Goal: Find specific page/section: Find specific page/section

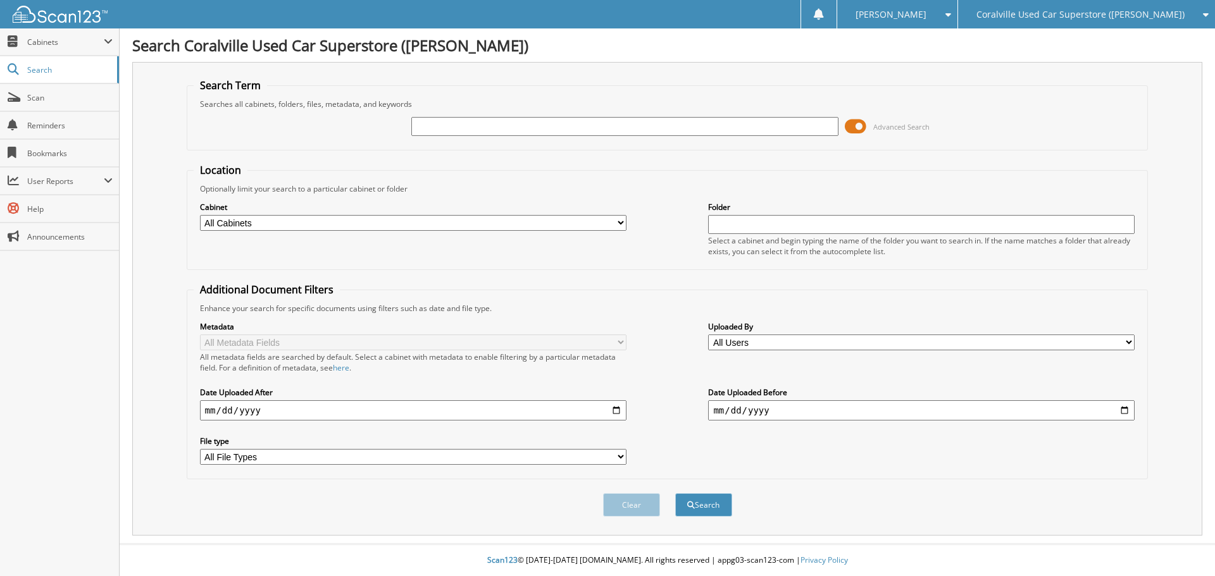
click at [763, 116] on div at bounding box center [624, 127] width 426 height 22
click at [778, 120] on input "text" at bounding box center [624, 126] width 426 height 19
paste input "E6234185"
type input "E6234185"
click at [848, 124] on span at bounding box center [855, 126] width 22 height 19
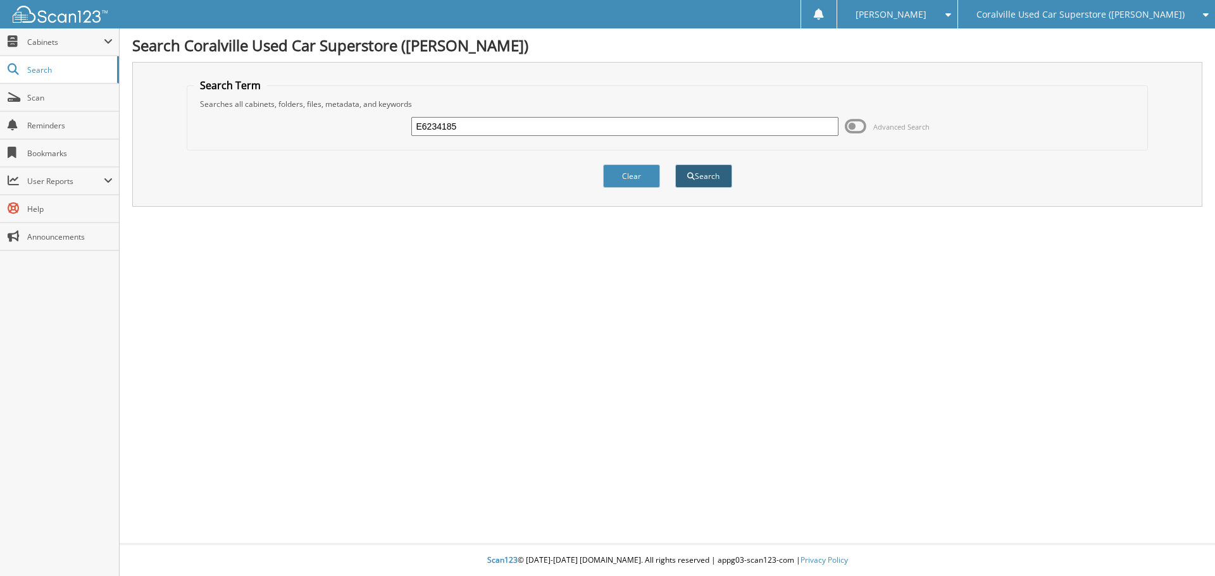
click at [691, 173] on span "submit" at bounding box center [691, 177] width 8 height 8
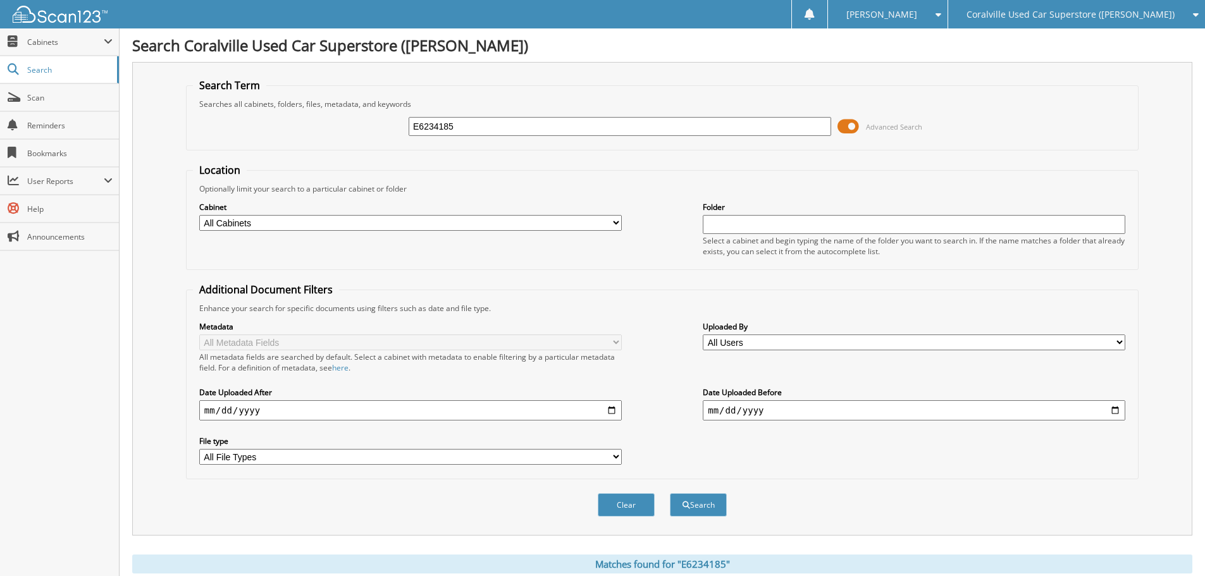
click at [858, 126] on span at bounding box center [849, 126] width 22 height 19
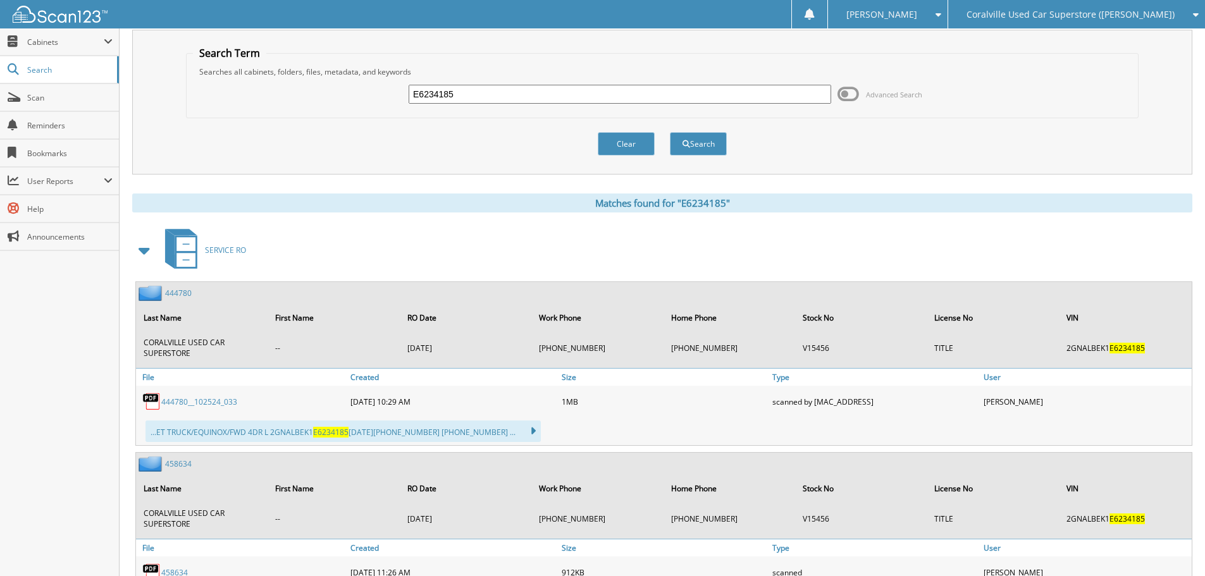
scroll to position [63, 0]
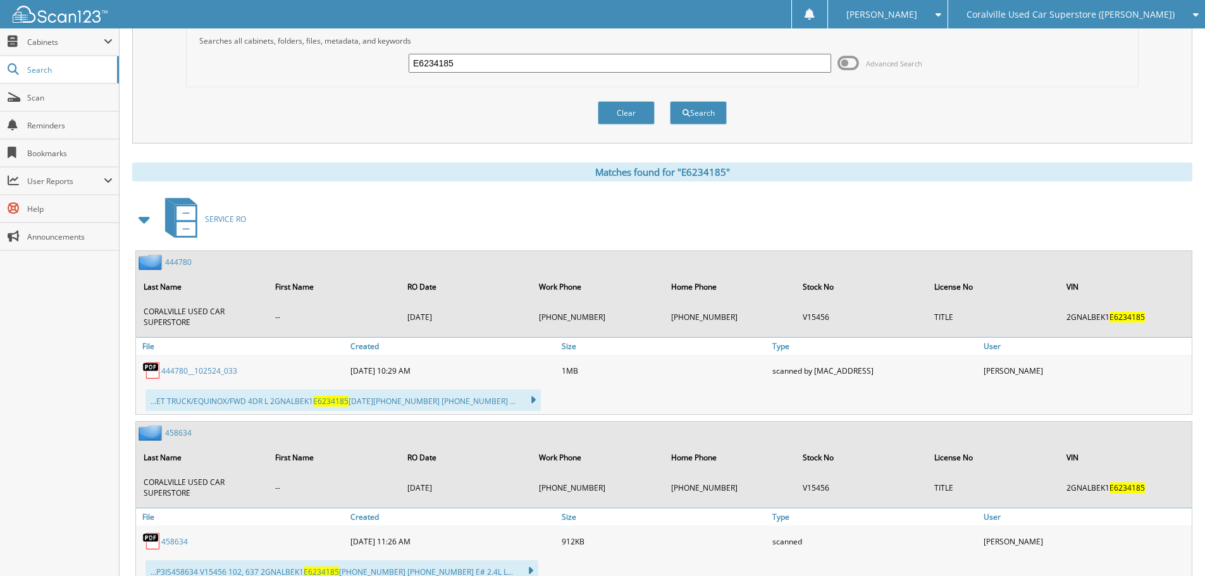
click at [142, 214] on span at bounding box center [145, 219] width 18 height 23
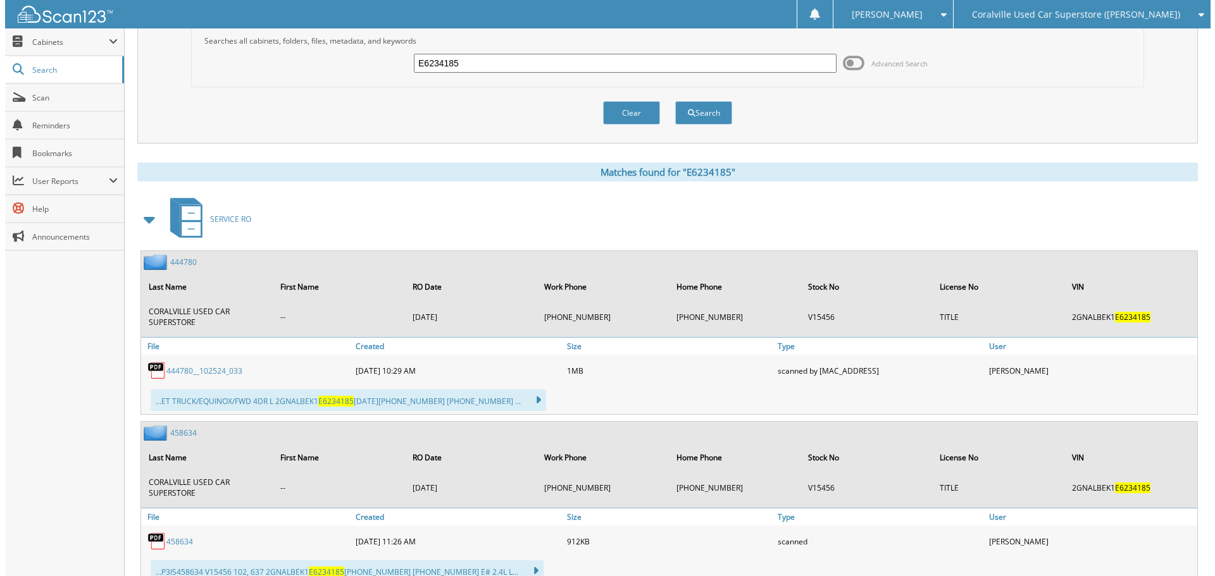
scroll to position [0, 0]
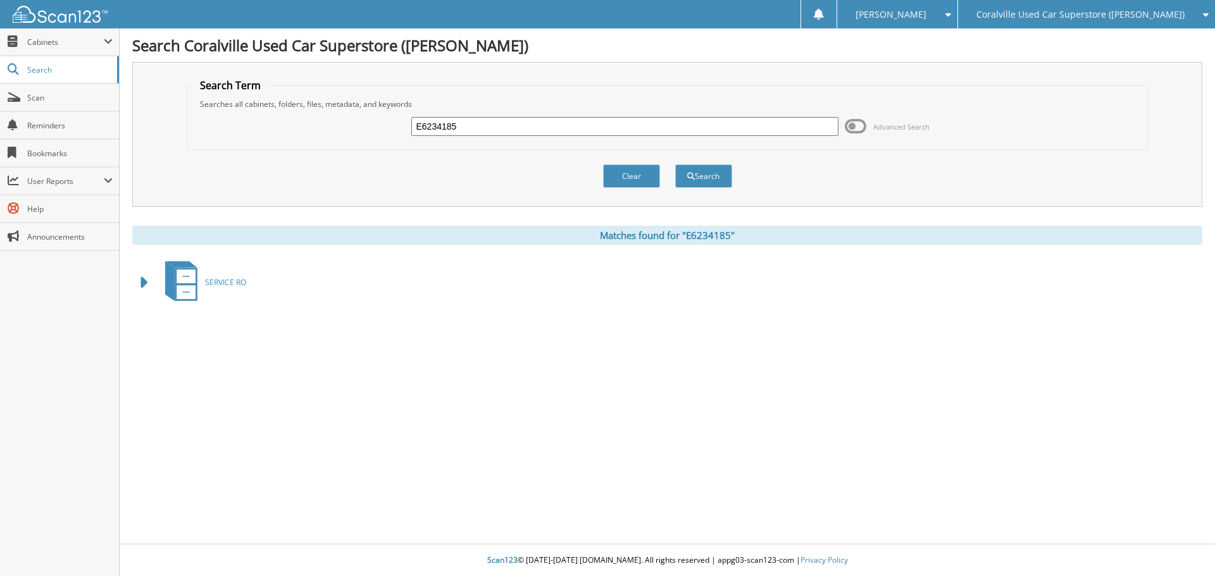
click at [1139, 18] on span "Coralville Used Car Superstore ([PERSON_NAME])" at bounding box center [1080, 15] width 208 height 8
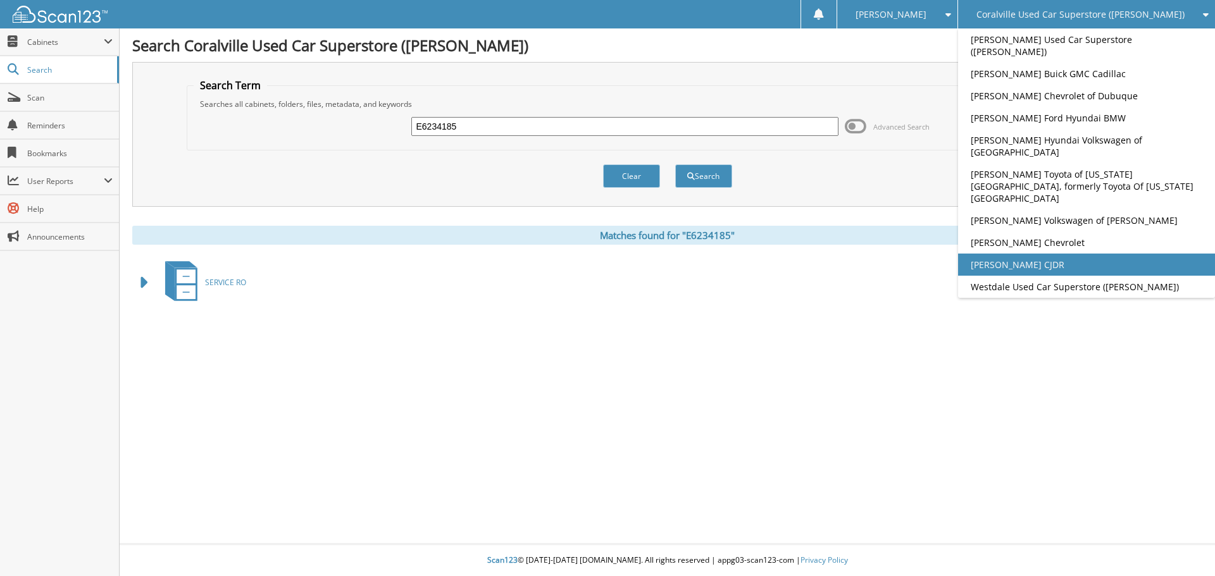
click at [1108, 254] on link "[PERSON_NAME] CJDR" at bounding box center [1086, 265] width 257 height 22
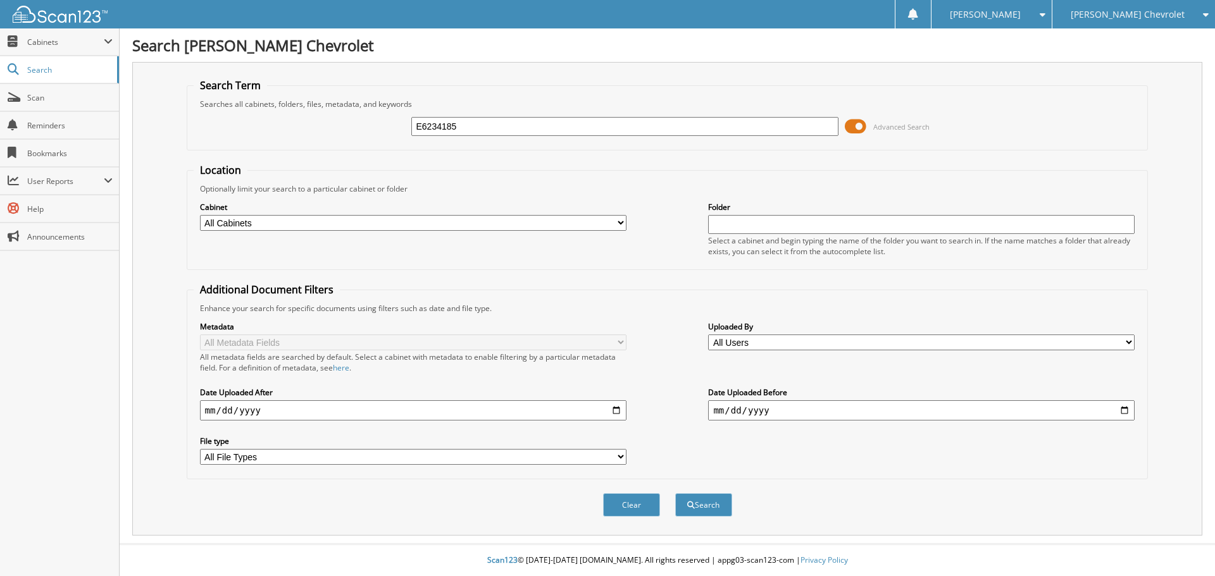
type input "E6234185"
click at [864, 124] on span at bounding box center [855, 126] width 22 height 19
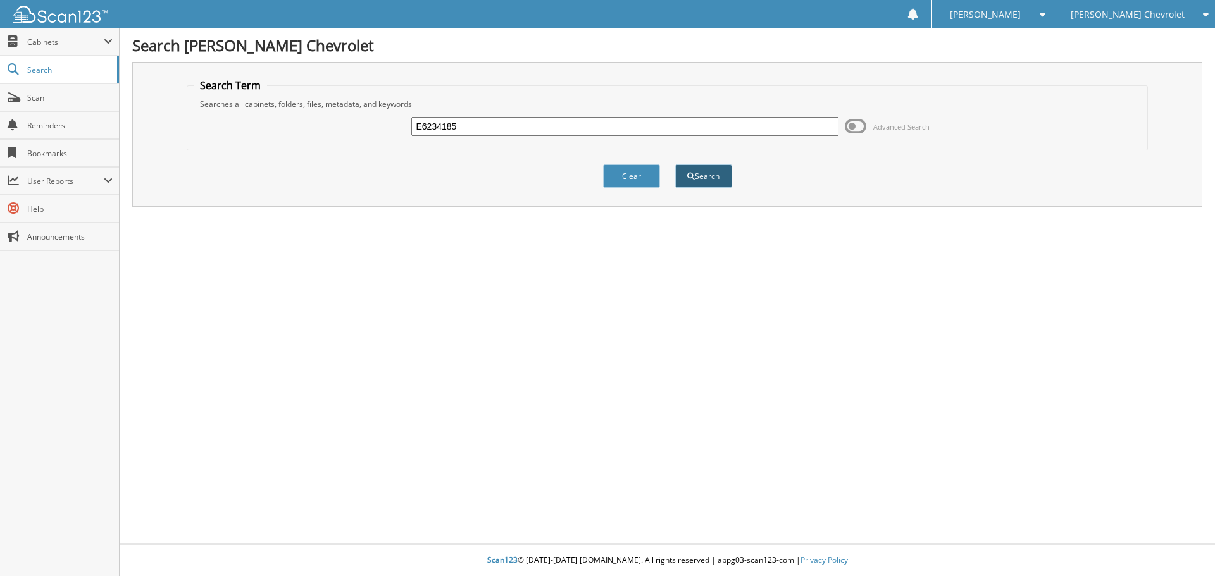
click at [693, 185] on button "Search" at bounding box center [703, 175] width 57 height 23
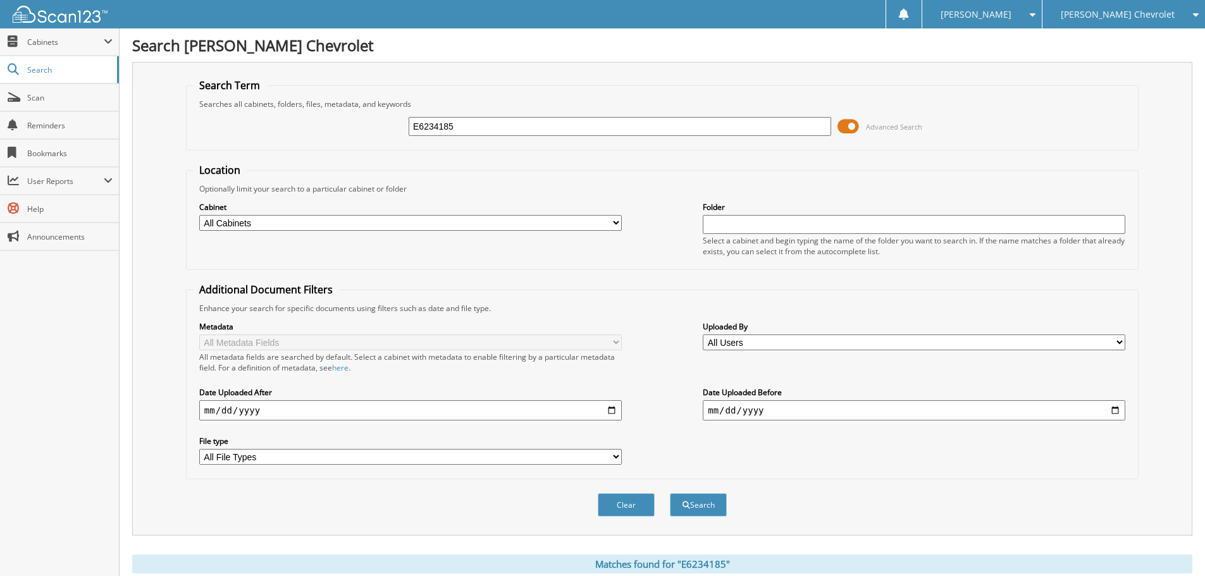
click at [854, 128] on span at bounding box center [849, 126] width 22 height 19
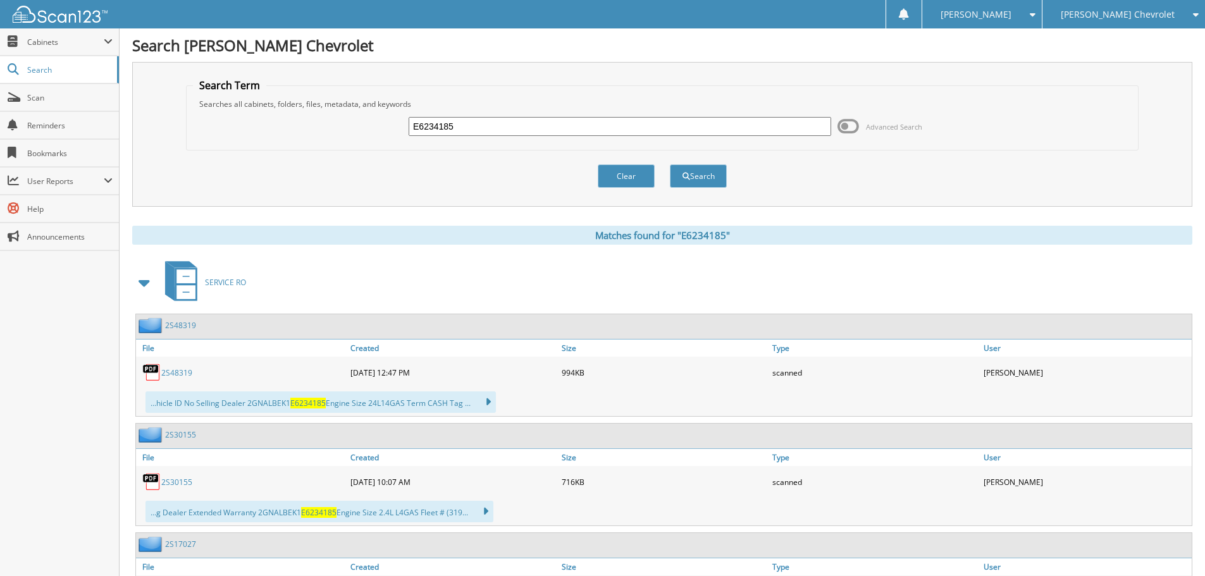
click at [132, 281] on span at bounding box center [144, 283] width 25 height 30
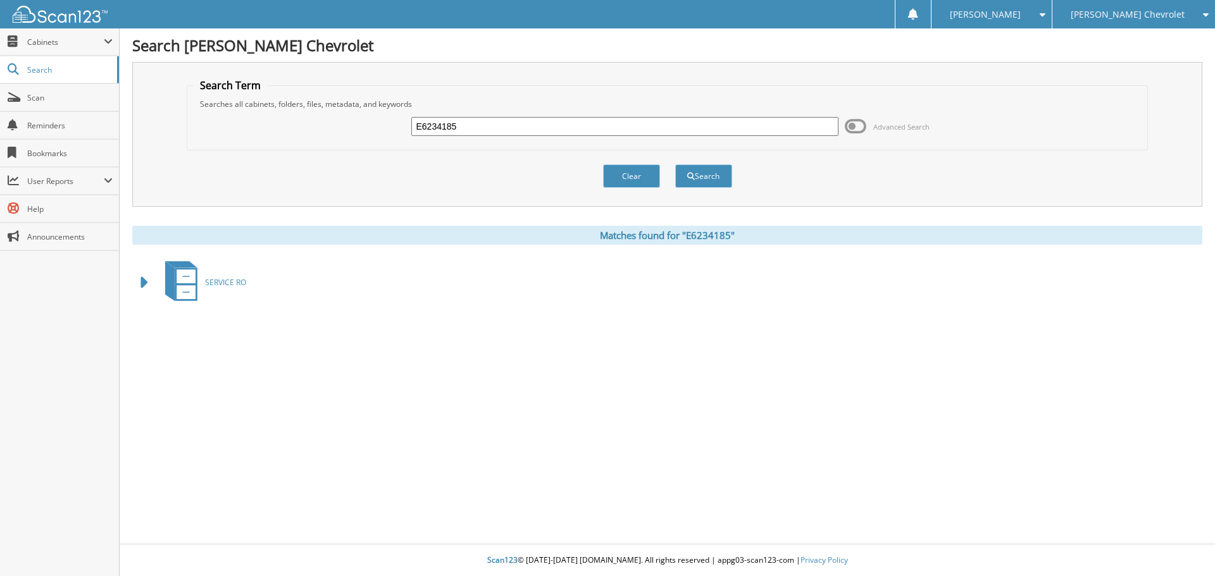
click at [146, 289] on span at bounding box center [145, 282] width 18 height 23
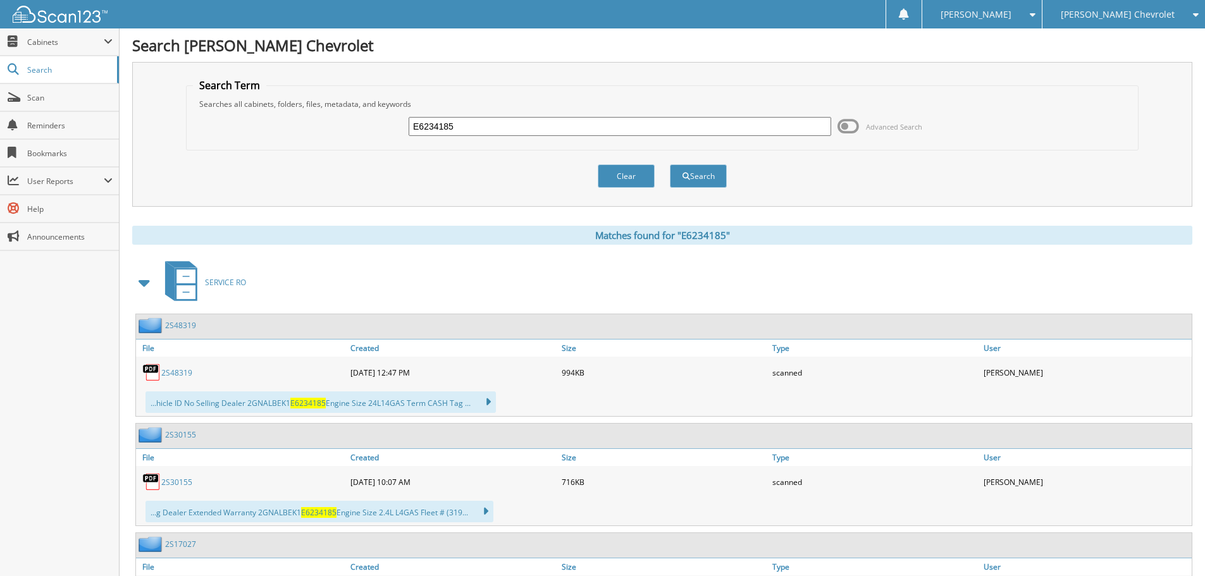
click at [1110, 24] on div "[PERSON_NAME] Chevrolet" at bounding box center [1124, 14] width 150 height 28
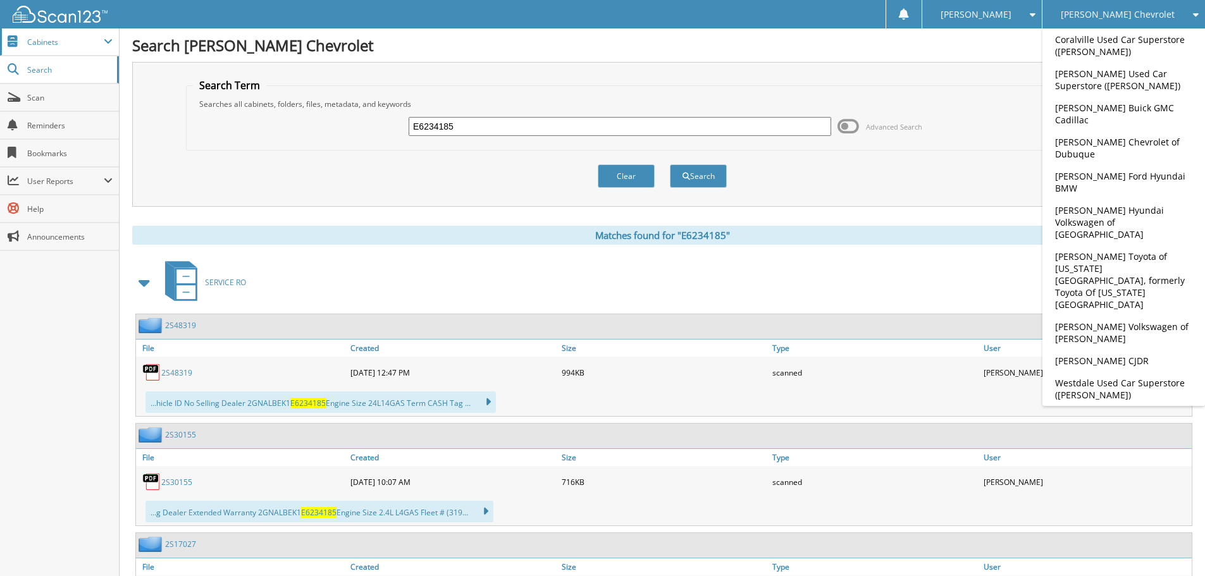
click at [80, 45] on span "Cabinets" at bounding box center [65, 42] width 77 height 11
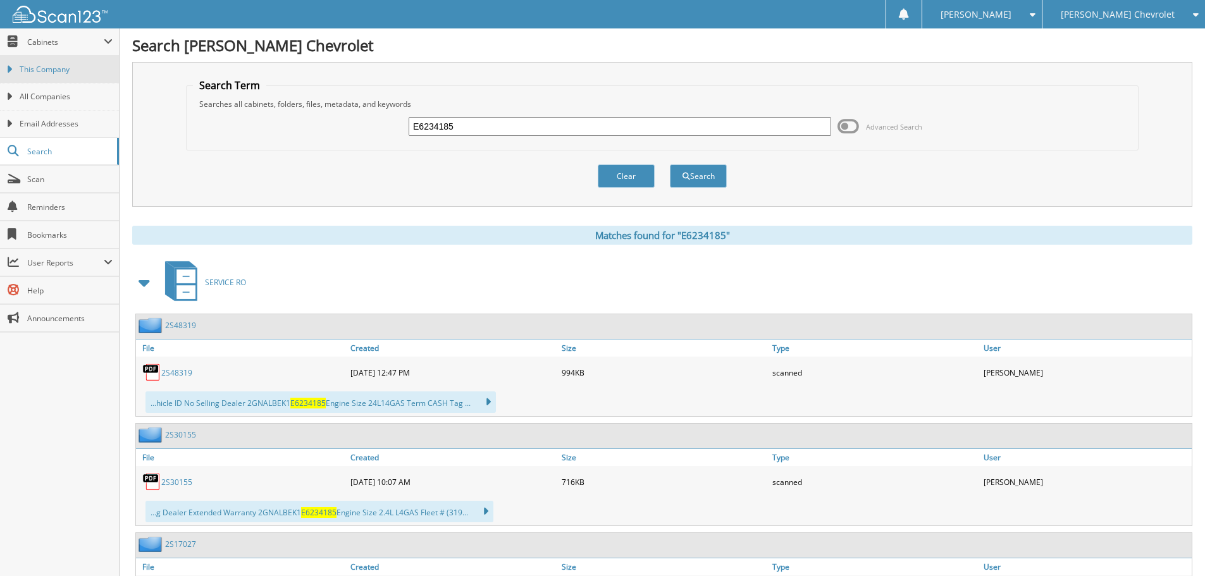
click at [68, 65] on span "This Company" at bounding box center [66, 69] width 93 height 11
